Goal: Information Seeking & Learning: Learn about a topic

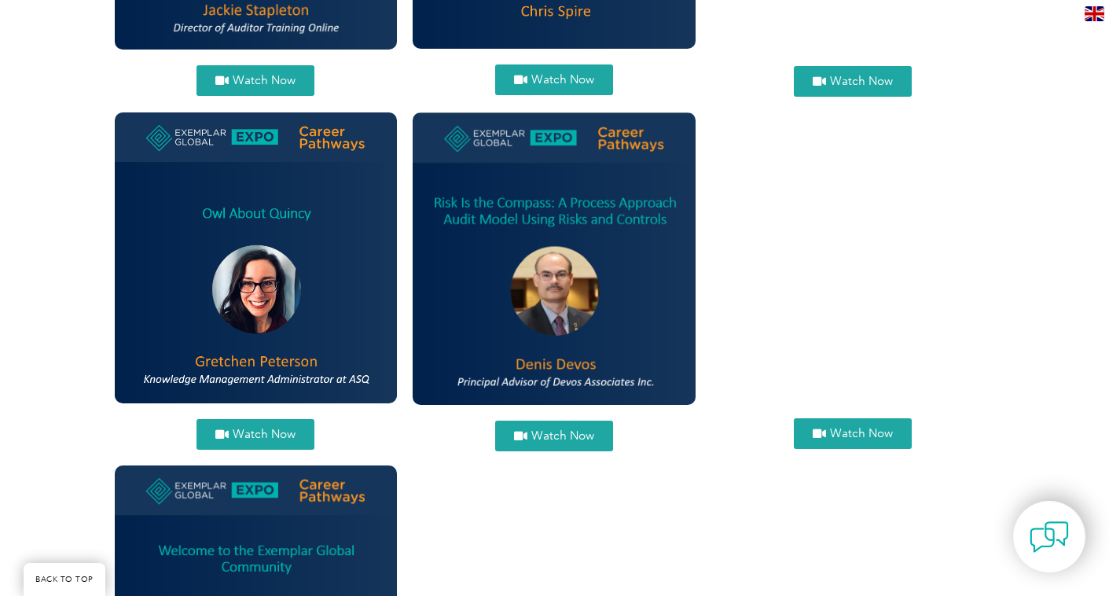
scroll to position [1603, 0]
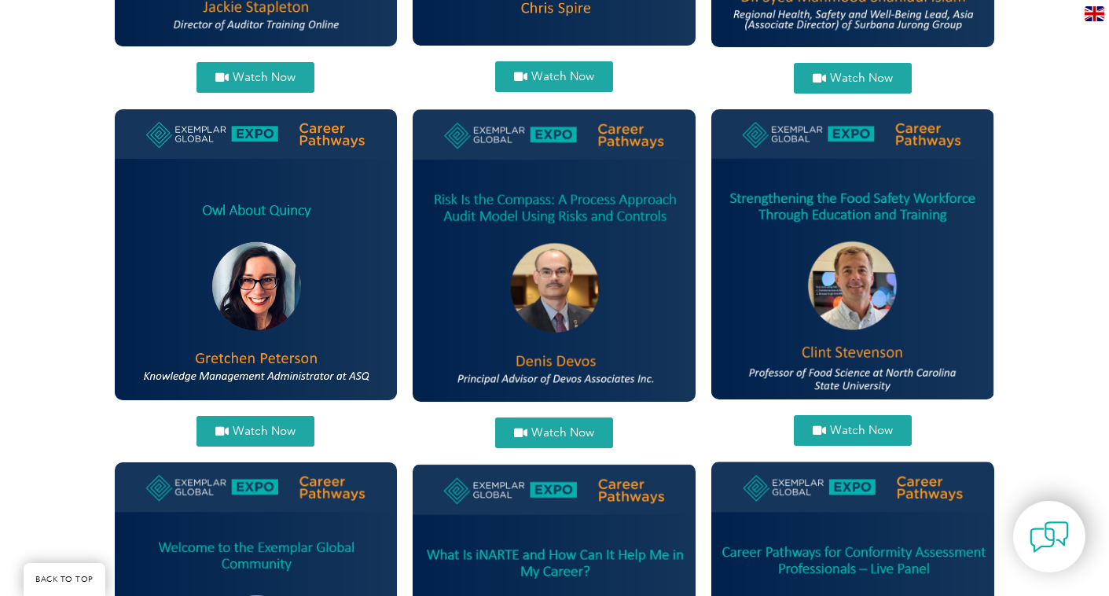
click at [560, 428] on span "Watch Now" at bounding box center [562, 433] width 63 height 12
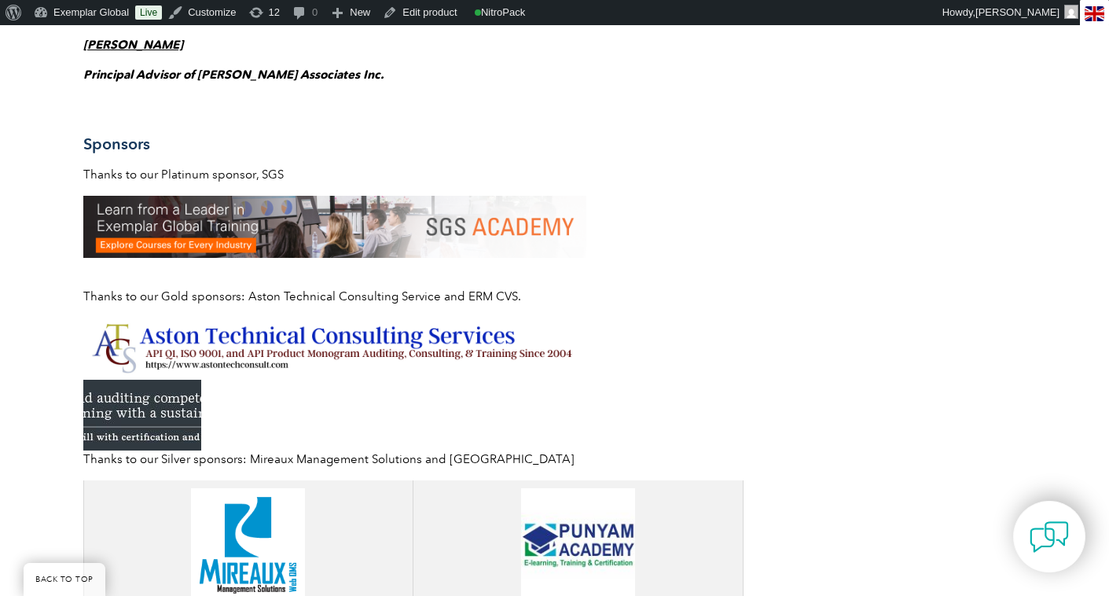
scroll to position [1090, 0]
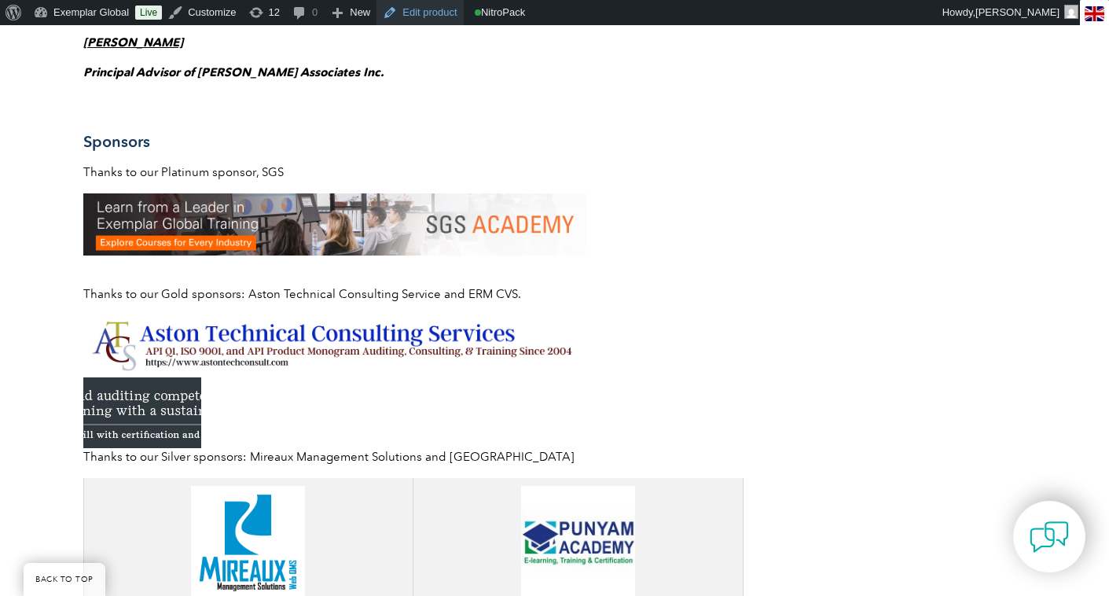
click at [421, 7] on link "Edit product" at bounding box center [419, 12] width 86 height 25
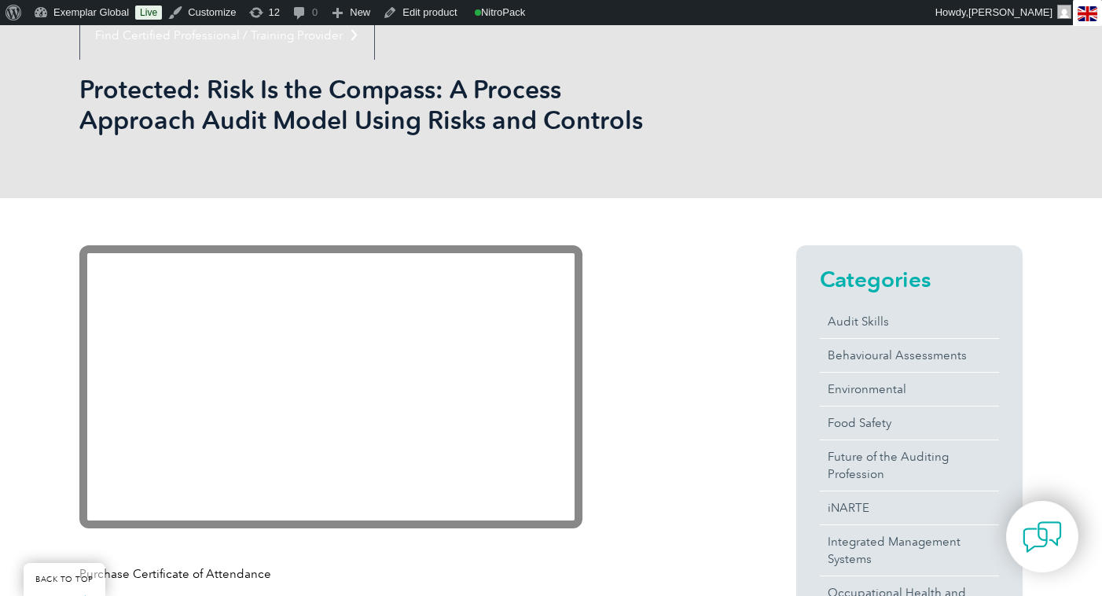
scroll to position [33, 0]
